Goal: Browse casually

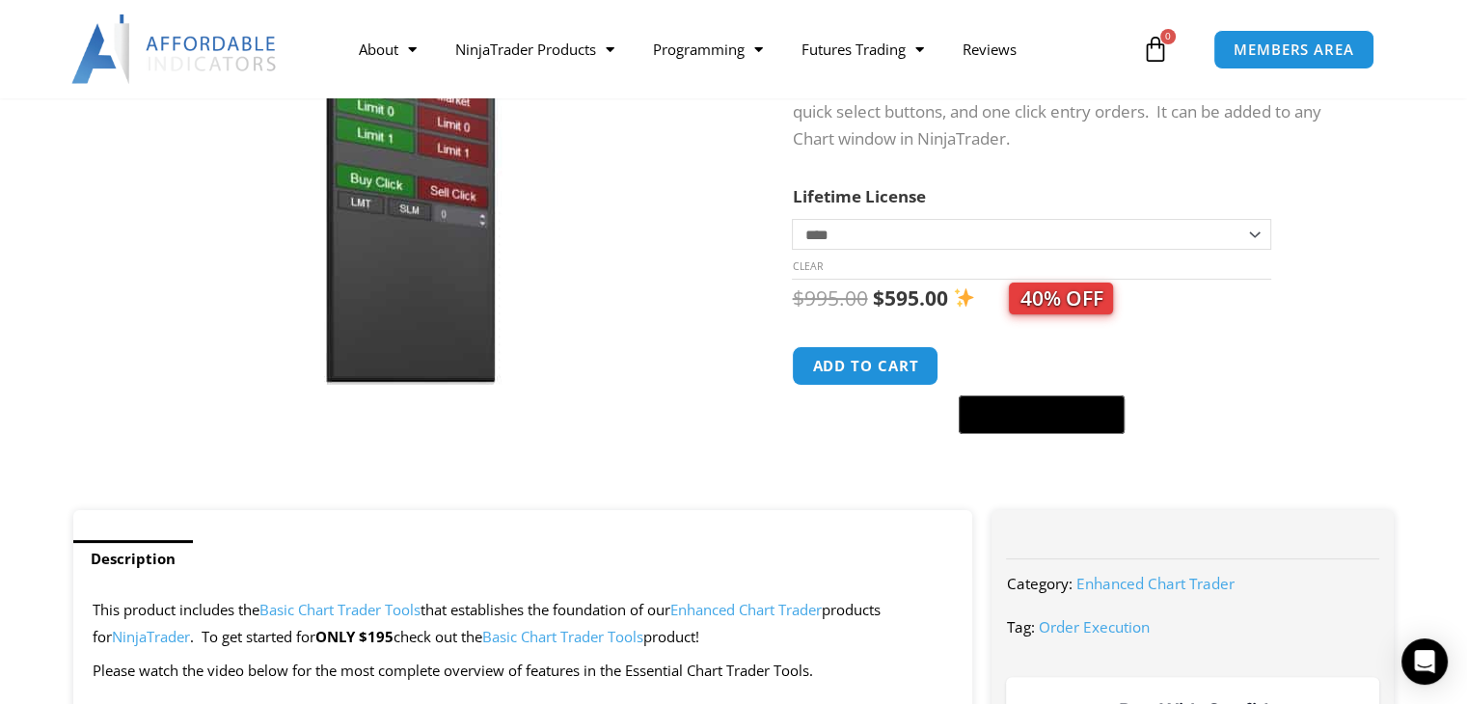
scroll to position [347, 0]
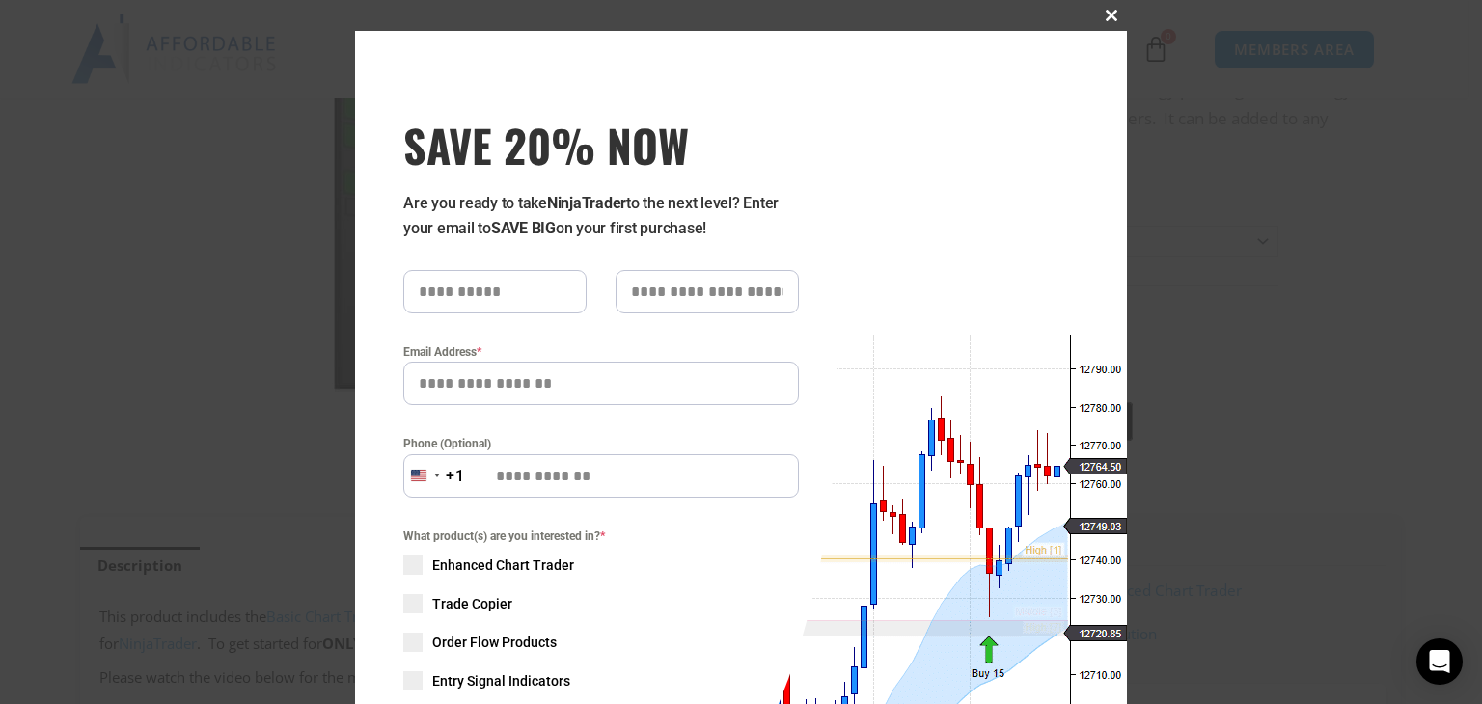
click at [1103, 18] on span at bounding box center [1111, 16] width 31 height 12
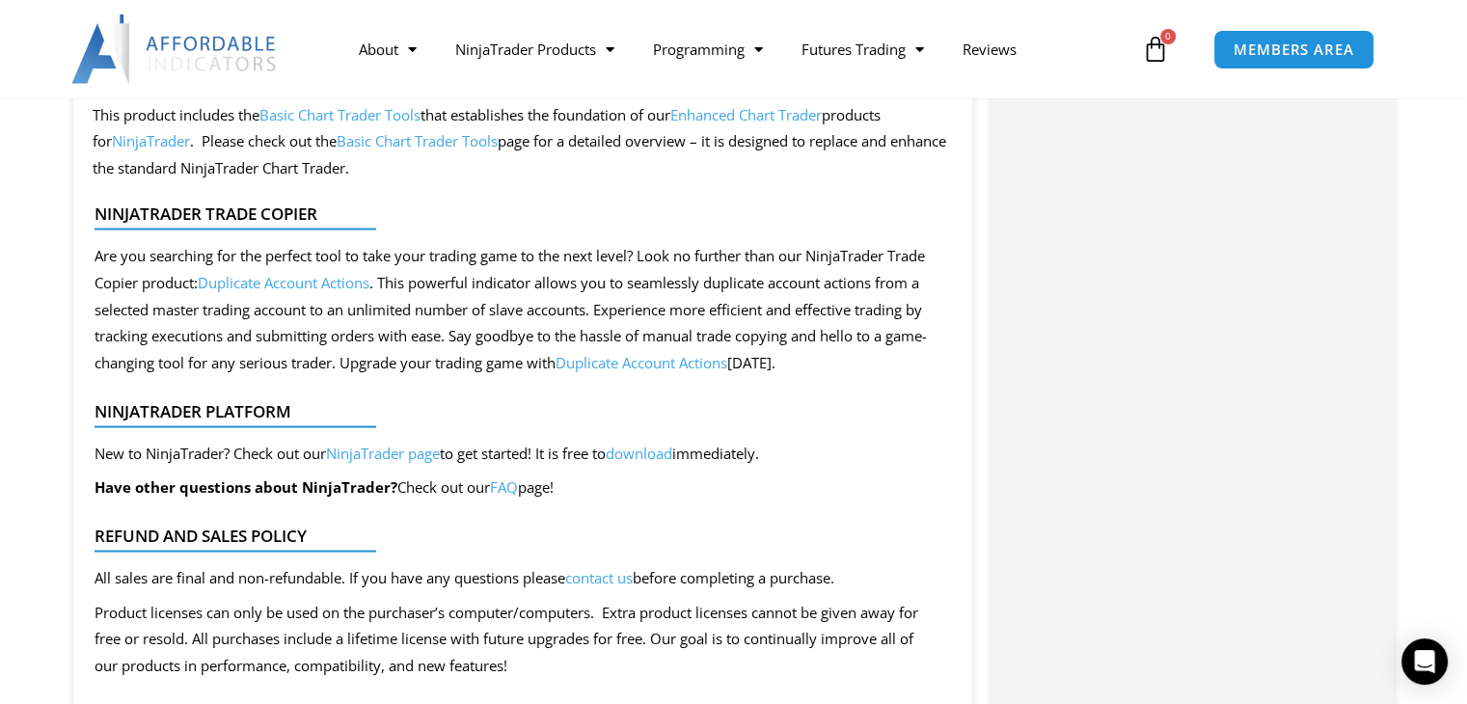
scroll to position [3670, 0]
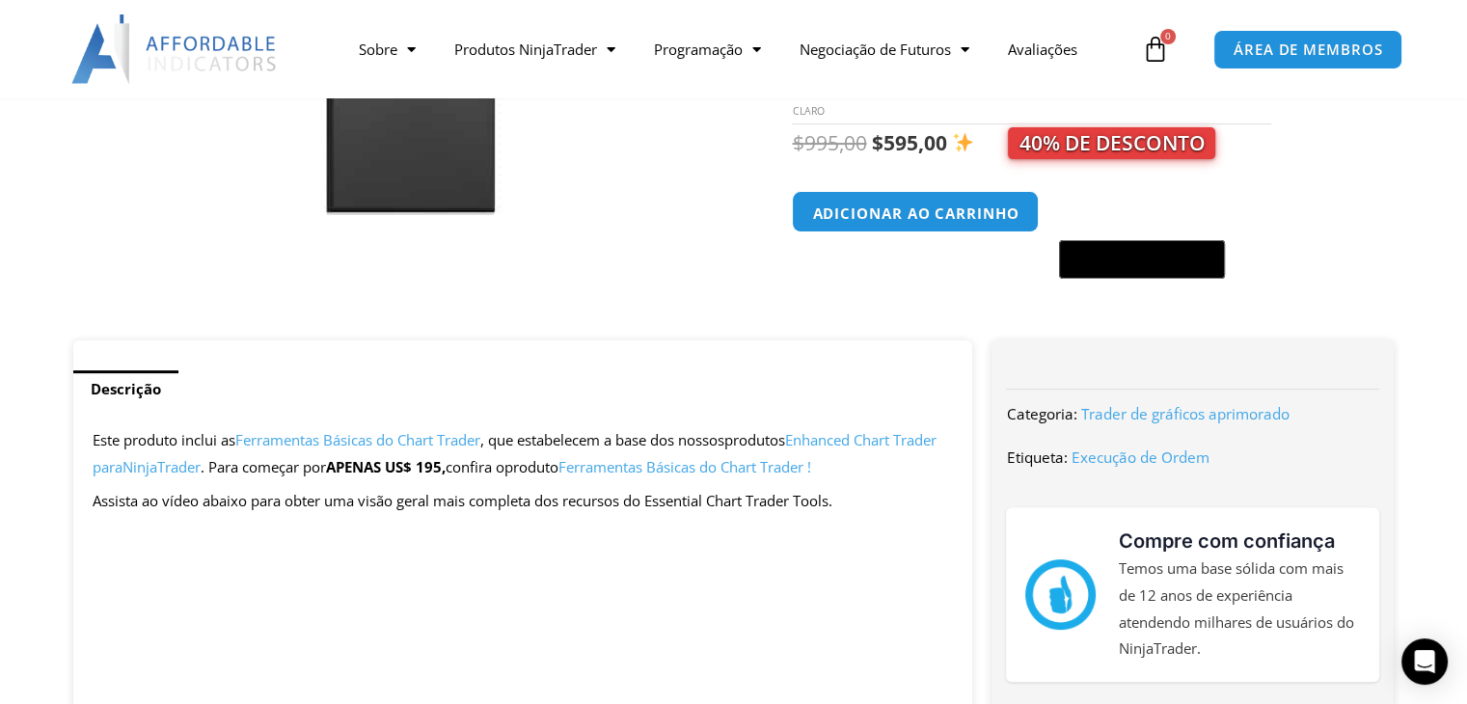
scroll to position [523, 0]
